Goal: Transaction & Acquisition: Subscribe to service/newsletter

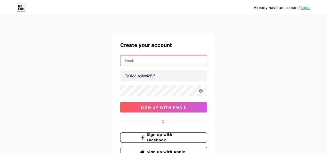
click at [166, 62] on input "text" at bounding box center [163, 61] width 86 height 10
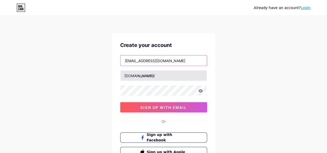
type input "[EMAIL_ADDRESS][DOMAIN_NAME]"
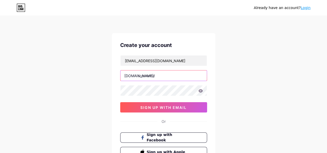
click at [183, 74] on input "text" at bounding box center [163, 76] width 86 height 10
drag, startPoint x: 137, startPoint y: 75, endPoint x: 115, endPoint y: 79, distance: 22.5
click at [115, 79] on div "Create your account vquickinsure@gmail.com bio.link/ vquickinsure 0cAFcWeA7WV_S…" at bounding box center [163, 99] width 103 height 133
drag, startPoint x: 137, startPoint y: 76, endPoint x: 126, endPoint y: 75, distance: 11.9
click at [126, 75] on div "bio.link/ vquickinsure" at bounding box center [163, 75] width 87 height 11
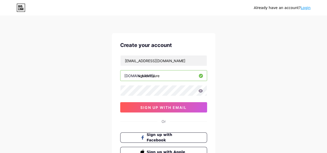
click at [160, 76] on input "vquickinsure" at bounding box center [163, 76] width 86 height 10
type input "vquickinsure"
click at [137, 76] on div "bio.link/" at bounding box center [139, 75] width 30 height 5
click at [158, 79] on input "vquickinsure" at bounding box center [163, 76] width 86 height 10
click at [163, 77] on input "vquickinsure" at bounding box center [163, 76] width 86 height 10
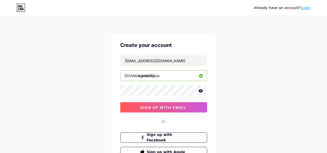
click at [201, 89] on icon at bounding box center [200, 91] width 5 height 4
click at [202, 89] on icon at bounding box center [200, 91] width 5 height 5
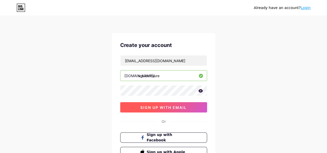
click at [185, 108] on span "sign up with email" at bounding box center [163, 107] width 46 height 4
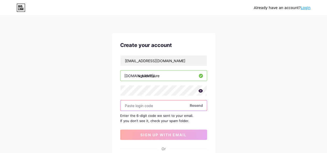
click at [139, 109] on input "text" at bounding box center [163, 106] width 86 height 10
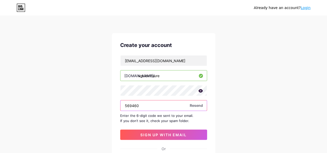
type input "569460"
click at [250, 80] on div "Already have an account? Login Create your account vquickinsure@gmail.com bio.l…" at bounding box center [163, 112] width 327 height 225
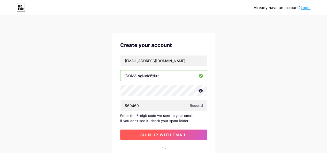
drag, startPoint x: 184, startPoint y: 136, endPoint x: 188, endPoint y: 139, distance: 4.3
click at [184, 136] on span "sign up with email" at bounding box center [163, 135] width 46 height 4
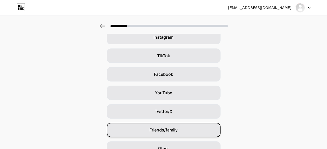
scroll to position [22, 0]
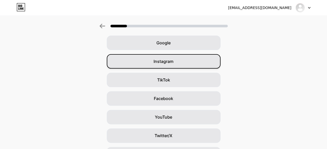
click at [186, 63] on div "Instagram" at bounding box center [164, 61] width 114 height 14
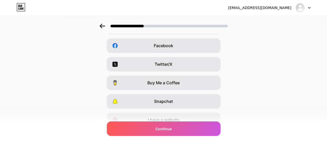
scroll to position [0, 0]
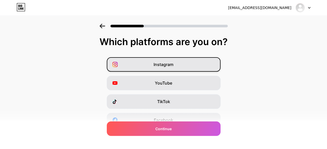
click at [195, 67] on div "Instagram" at bounding box center [164, 64] width 114 height 14
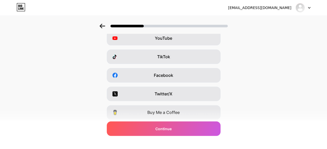
scroll to position [52, 0]
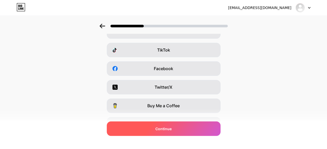
click at [202, 125] on div "Continue" at bounding box center [164, 129] width 114 height 14
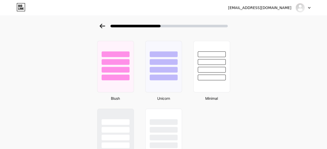
scroll to position [414, 0]
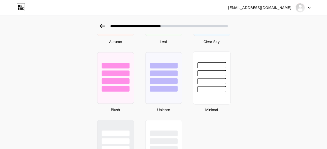
click at [213, 86] on div at bounding box center [211, 89] width 29 height 6
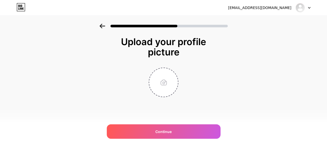
scroll to position [0, 0]
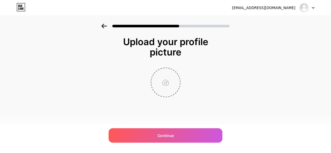
click at [166, 82] on input "file" at bounding box center [165, 82] width 29 height 29
type input "C:\fakepath\V Quick Insure_DP_Official Logo.png"
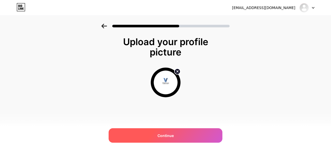
click at [181, 134] on div "Continue" at bounding box center [166, 135] width 114 height 14
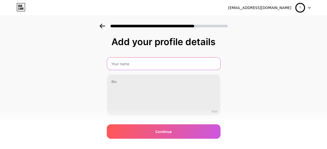
click at [162, 64] on input "text" at bounding box center [163, 64] width 113 height 12
type input "V Quick Insure"
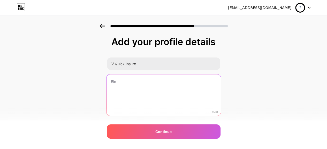
click at [178, 76] on textarea at bounding box center [163, 95] width 114 height 42
click at [148, 83] on textarea at bounding box center [163, 95] width 114 height 42
paste textarea "Your Safety, Our Priority."
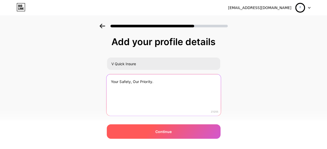
type textarea "Your Safety, Our Priority."
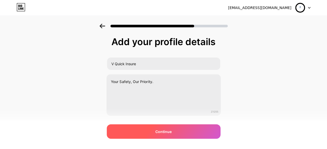
click at [163, 132] on span "Continue" at bounding box center [163, 131] width 16 height 5
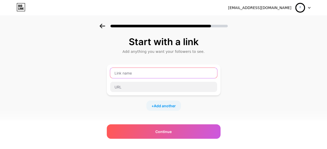
click at [165, 76] on input "text" at bounding box center [163, 73] width 107 height 10
click at [166, 74] on input "text" at bounding box center [163, 73] width 107 height 10
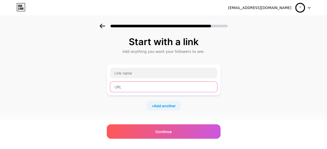
click at [149, 84] on input "text" at bounding box center [163, 87] width 107 height 10
paste input "https://www.instagram.com/vquickinsure?igsh=MTdtZjFhMzN5bjBneg%3D%3D&utm_source…"
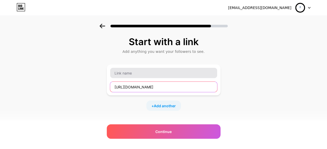
type input "https://www.instagram.com/vquickinsure?igsh=MTdtZjFhMzN5bjBneg%3D%3D&utm_source…"
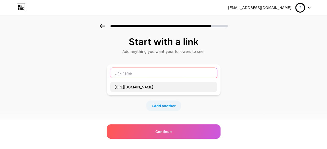
click at [155, 74] on input "text" at bounding box center [163, 73] width 107 height 10
type input "Instagarm"
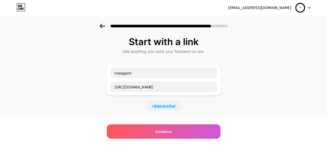
click at [172, 107] on span "Add another" at bounding box center [165, 105] width 22 height 5
click at [175, 107] on input "text" at bounding box center [163, 109] width 107 height 10
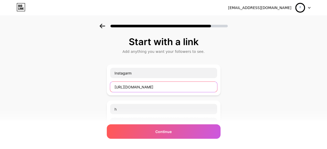
drag, startPoint x: 116, startPoint y: 87, endPoint x: 129, endPoint y: 90, distance: 12.9
click at [129, 90] on input "https://www.instagram.com/vquickinsure?igsh=MTdtZjFhMzN5bjBneg%3D%3D&utm_source…" at bounding box center [163, 87] width 107 height 10
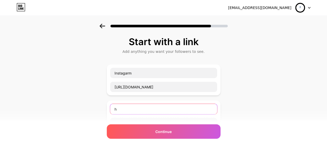
click at [127, 107] on input "h" at bounding box center [163, 109] width 107 height 10
drag, startPoint x: 127, startPoint y: 108, endPoint x: 108, endPoint y: 104, distance: 19.7
click at [108, 104] on div "Start with a link Add anything you want your followers to see. Instagarm https:…" at bounding box center [163, 133] width 327 height 218
paste input "ttps://"
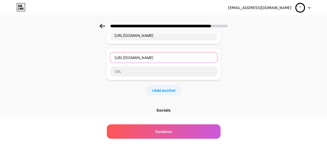
scroll to position [26, 0]
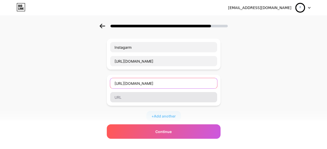
drag, startPoint x: 172, startPoint y: 81, endPoint x: 112, endPoint y: 95, distance: 61.9
click at [112, 95] on div "https://wa.me/919495823699" at bounding box center [163, 90] width 107 height 25
type input "https://wa.me/919495823699"
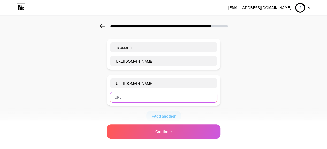
click at [144, 94] on input "text" at bounding box center [163, 97] width 107 height 10
paste input "https://wa.me/919495823699"
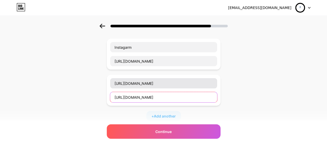
type input "https://wa.me/919495823699"
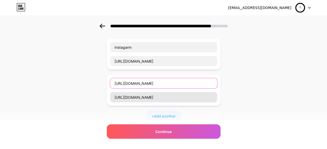
drag, startPoint x: 174, startPoint y: 79, endPoint x: 114, endPoint y: 93, distance: 61.4
click at [114, 93] on div "https://wa.me/919495823699 https://wa.me/919495823699" at bounding box center [163, 90] width 107 height 25
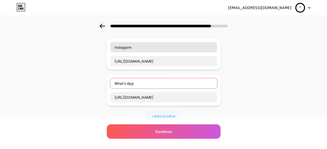
type input "What's App"
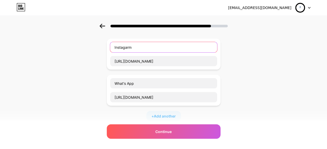
click at [137, 47] on input "Instagarm" at bounding box center [163, 47] width 107 height 10
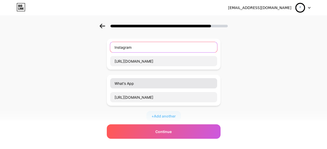
type input "Instagram"
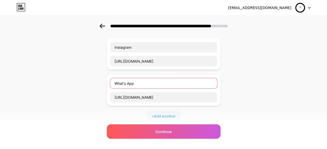
click at [142, 83] on input "What's App" at bounding box center [163, 83] width 107 height 10
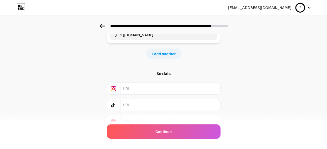
scroll to position [112, 0]
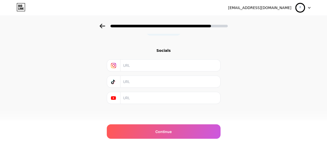
type input "What's App Business"
click at [163, 65] on input "text" at bounding box center [170, 66] width 94 height 12
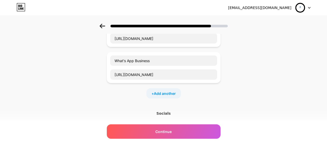
scroll to position [52, 0]
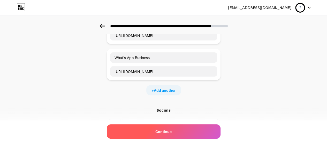
click at [167, 134] on span "Continue" at bounding box center [163, 131] width 16 height 5
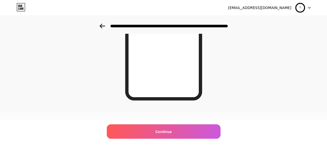
scroll to position [110, 0]
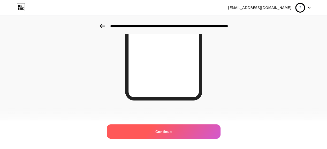
click at [171, 131] on span "Continue" at bounding box center [163, 131] width 16 height 5
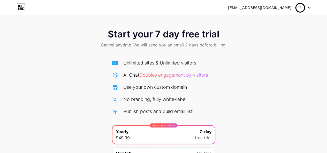
click at [310, 8] on icon at bounding box center [309, 8] width 3 height 2
click at [201, 10] on div "vquickinsure@gmail.com Logout" at bounding box center [163, 7] width 327 height 9
click at [19, 10] on icon at bounding box center [18, 8] width 1 height 2
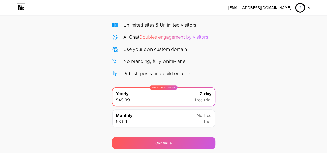
scroll to position [54, 0]
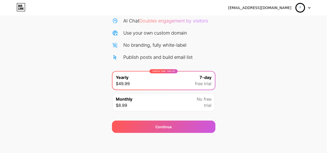
click at [228, 50] on div "Start your 7 day free trial Cancel anytime. We will send you an email 2 days be…" at bounding box center [163, 52] width 327 height 164
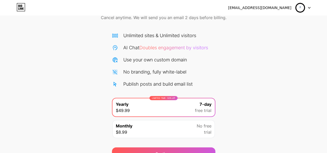
scroll to position [0, 0]
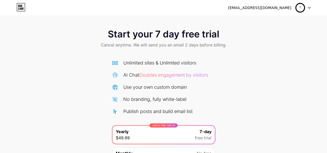
click at [251, 49] on div "Start your 7 day free trial Cancel anytime. We will send you an email 2 days be…" at bounding box center [163, 39] width 327 height 30
click at [267, 9] on div "[EMAIL_ADDRESS][DOMAIN_NAME]" at bounding box center [259, 7] width 63 height 5
click at [309, 8] on icon at bounding box center [309, 8] width 3 height 2
click at [20, 7] on icon at bounding box center [21, 7] width 9 height 8
click at [309, 9] on div at bounding box center [302, 7] width 15 height 9
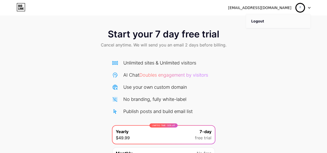
click at [264, 21] on li "Logout" at bounding box center [278, 21] width 64 height 14
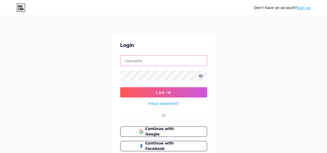
click at [173, 60] on input "text" at bounding box center [163, 61] width 86 height 10
type input "[EMAIL_ADDRESS][DOMAIN_NAME]"
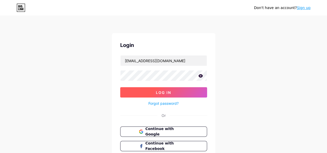
click at [179, 91] on button "Log In" at bounding box center [163, 92] width 87 height 10
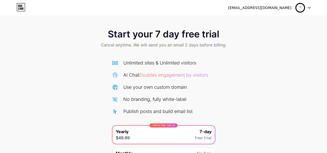
scroll to position [54, 0]
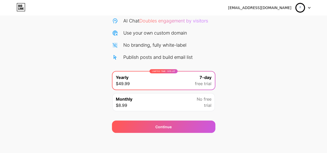
click at [198, 99] on span "No free" at bounding box center [204, 99] width 15 height 6
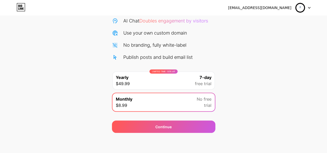
click at [194, 77] on div "LIMITED TIME : 50% off Yearly $49.99 7-day free trial" at bounding box center [163, 81] width 102 height 18
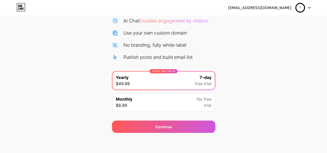
click at [214, 59] on div "Publish posts and build email list" at bounding box center [163, 57] width 103 height 7
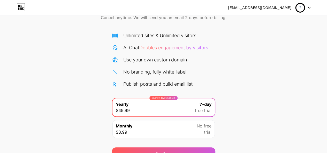
scroll to position [0, 0]
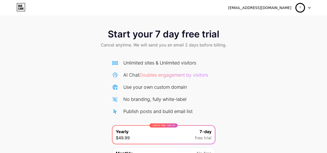
click at [286, 9] on div "[EMAIL_ADDRESS][DOMAIN_NAME]" at bounding box center [259, 7] width 63 height 5
click at [308, 10] on div at bounding box center [302, 7] width 15 height 9
click at [297, 4] on img at bounding box center [300, 8] width 10 height 10
click at [298, 5] on img at bounding box center [300, 8] width 10 height 10
click at [16, 8] on div "vquickinsure@gmail.com Logout" at bounding box center [163, 7] width 327 height 9
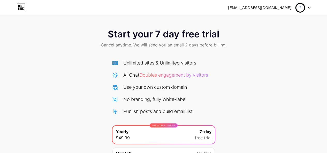
click at [19, 7] on icon at bounding box center [21, 7] width 9 height 8
click at [287, 8] on div "[EMAIL_ADDRESS][DOMAIN_NAME]" at bounding box center [259, 7] width 63 height 5
click at [309, 6] on div at bounding box center [302, 7] width 15 height 9
drag, startPoint x: 262, startPoint y: 20, endPoint x: 242, endPoint y: 28, distance: 21.4
click at [262, 20] on li "Logout" at bounding box center [278, 21] width 64 height 14
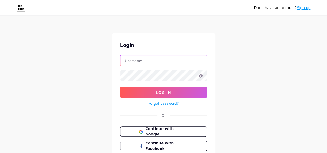
click at [157, 63] on input "text" at bounding box center [163, 61] width 86 height 10
type input "[EMAIL_ADDRESS][DOMAIN_NAME]"
click at [191, 60] on input "[EMAIL_ADDRESS][DOMAIN_NAME]" at bounding box center [163, 61] width 86 height 10
